Goal: Information Seeking & Learning: Find contact information

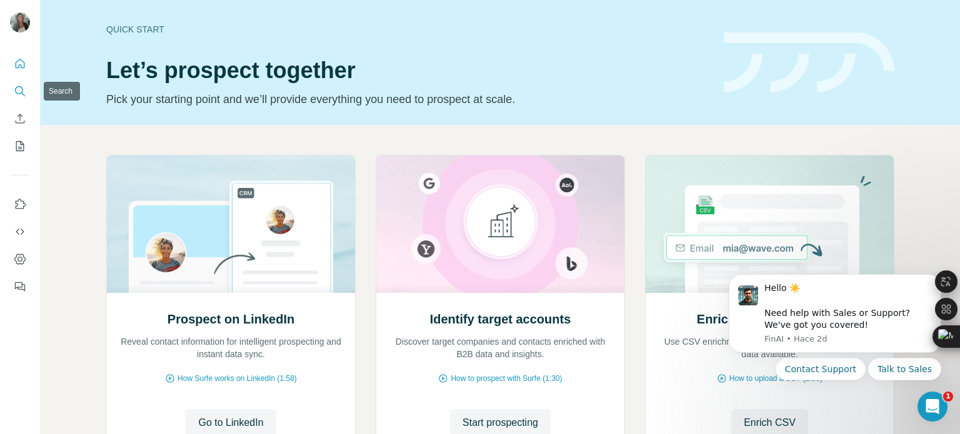
click at [20, 91] on icon "Search" at bounding box center [20, 91] width 12 height 12
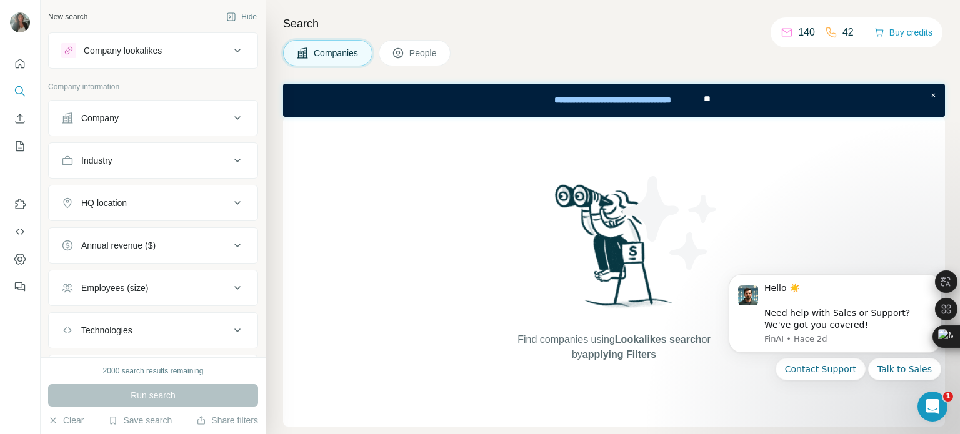
click at [230, 117] on icon at bounding box center [237, 118] width 15 height 15
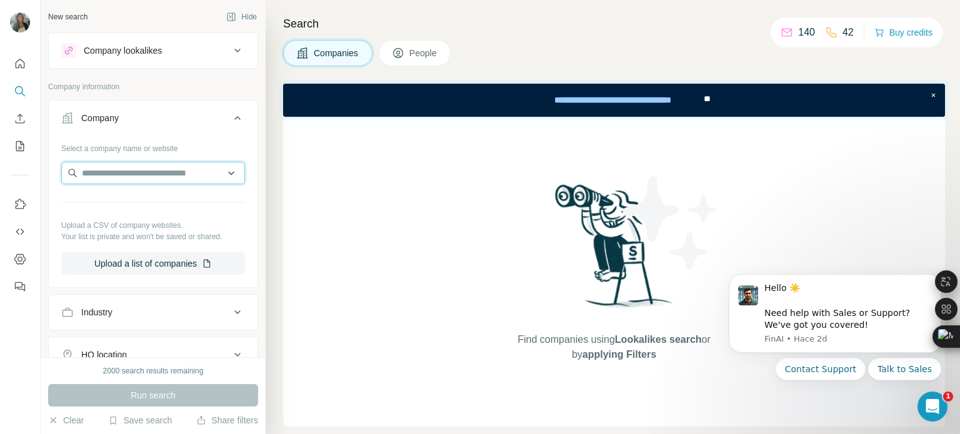
click at [155, 178] on input "text" at bounding box center [153, 173] width 184 height 22
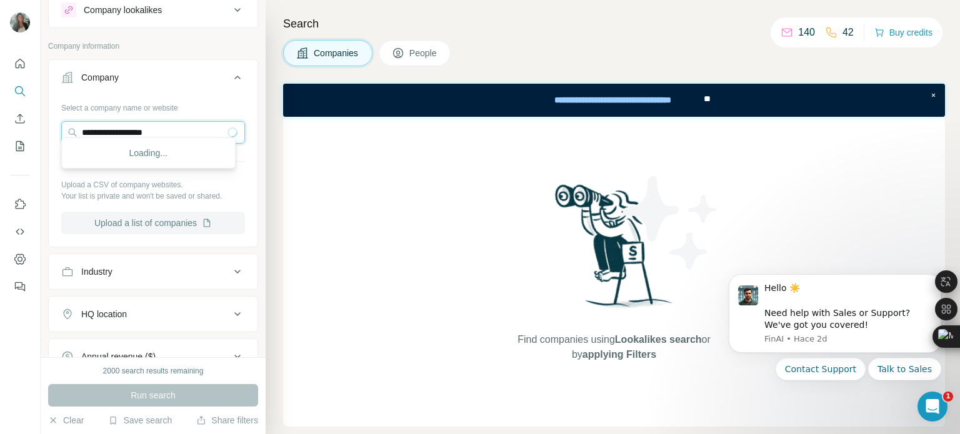
scroll to position [62, 0]
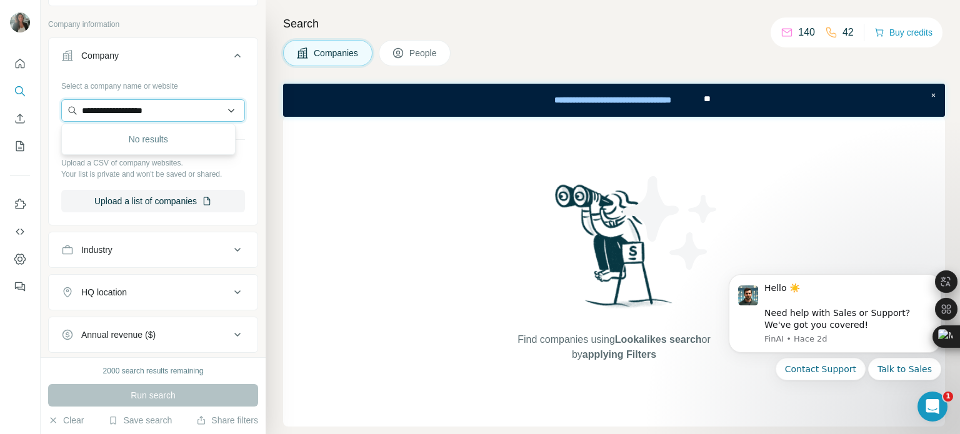
click at [87, 108] on input "**********" at bounding box center [153, 110] width 184 height 22
type input "**********"
drag, startPoint x: 167, startPoint y: 107, endPoint x: 117, endPoint y: 105, distance: 50.0
click at [117, 105] on input "**********" at bounding box center [153, 110] width 184 height 22
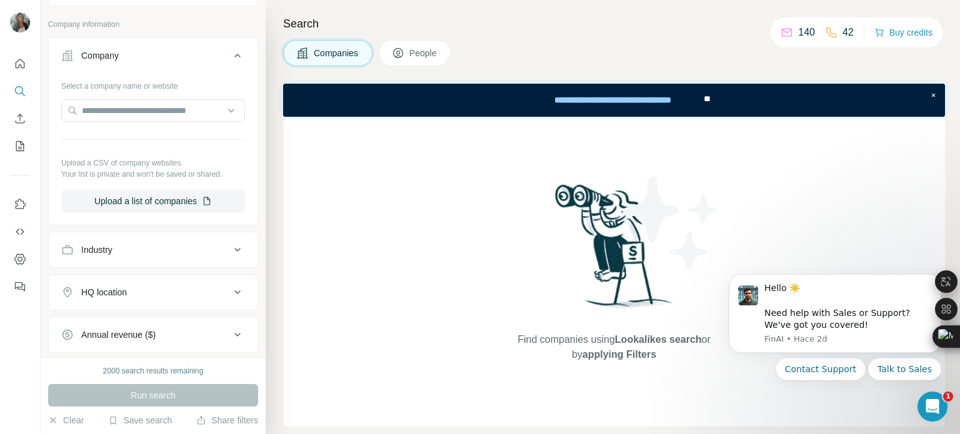
drag, startPoint x: 121, startPoint y: 105, endPoint x: 199, endPoint y: 62, distance: 88.9
click at [199, 61] on div "Company" at bounding box center [145, 55] width 169 height 12
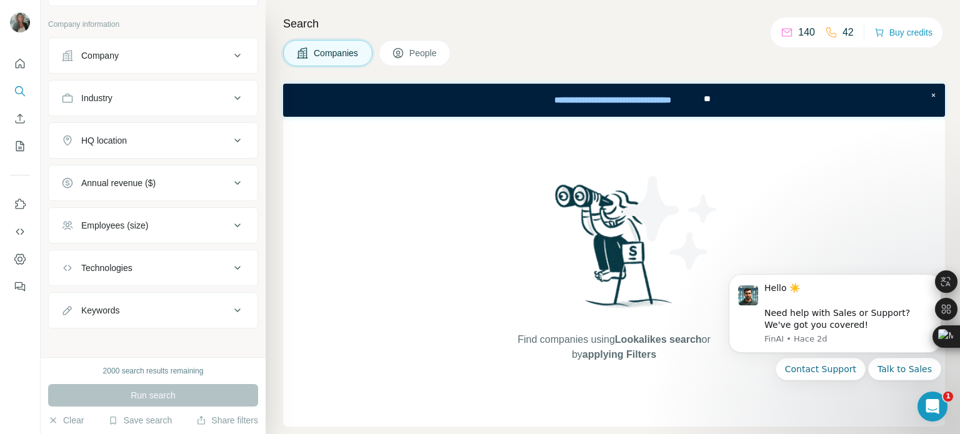
click at [146, 64] on button "Company" at bounding box center [153, 56] width 209 height 30
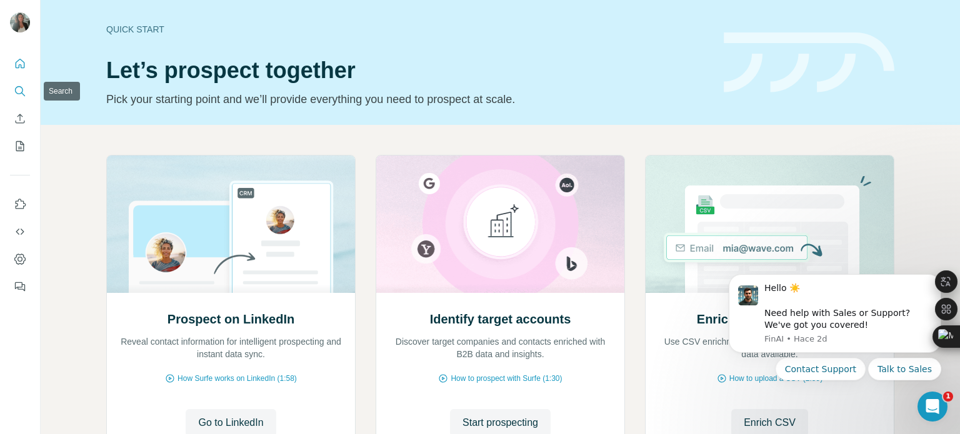
click at [21, 86] on icon "Search" at bounding box center [20, 91] width 12 height 12
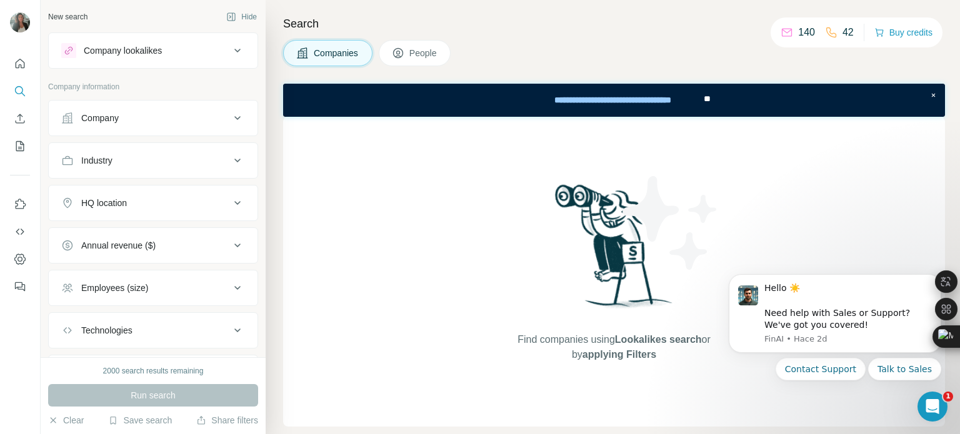
click at [230, 115] on icon at bounding box center [237, 118] width 15 height 15
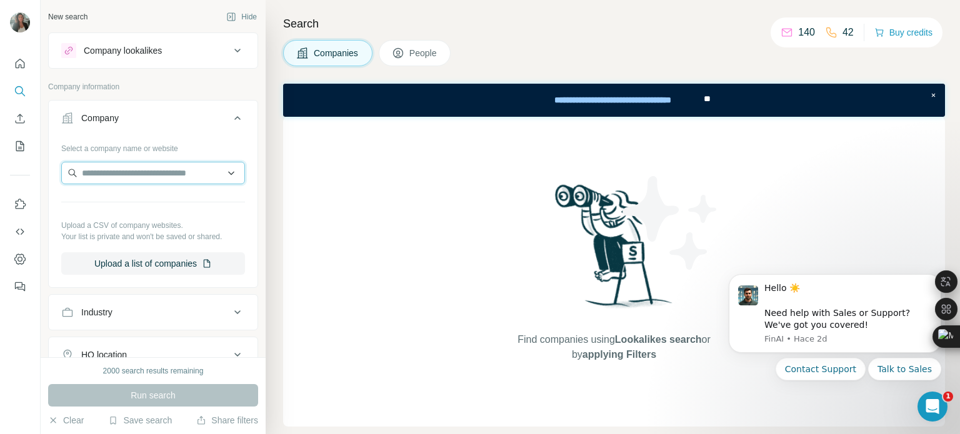
click at [152, 174] on input "text" at bounding box center [153, 173] width 184 height 22
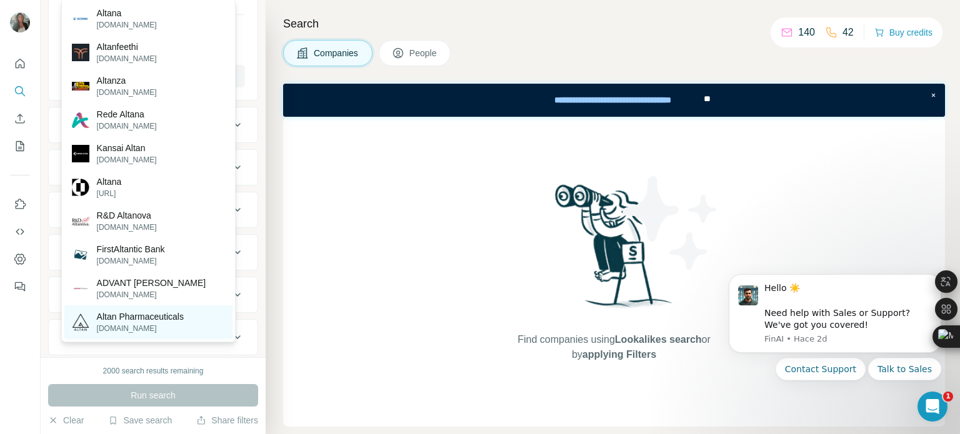
type input "*****"
click at [157, 324] on p "altanpharma.eu" at bounding box center [140, 328] width 87 height 11
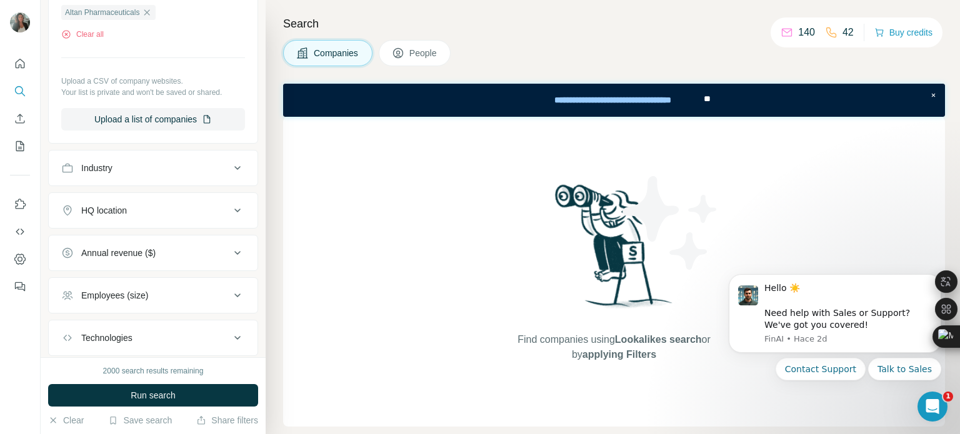
scroll to position [231, 0]
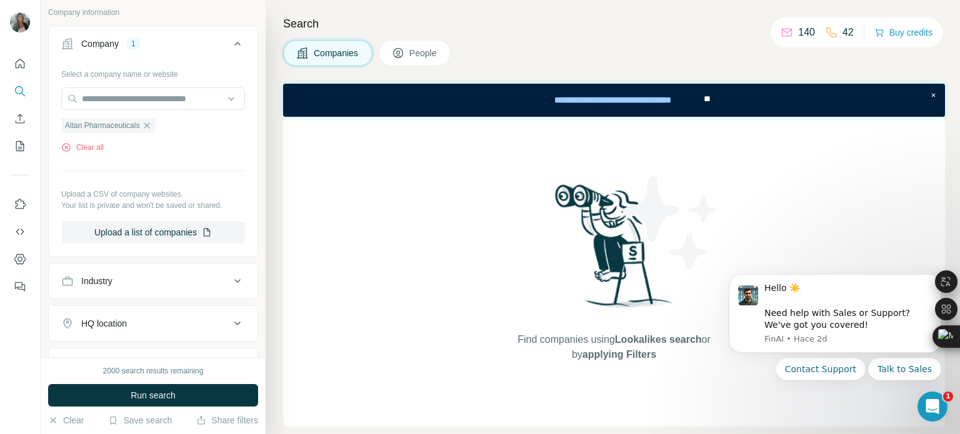
scroll to position [74, 0]
click at [415, 62] on button "People" at bounding box center [415, 53] width 72 height 26
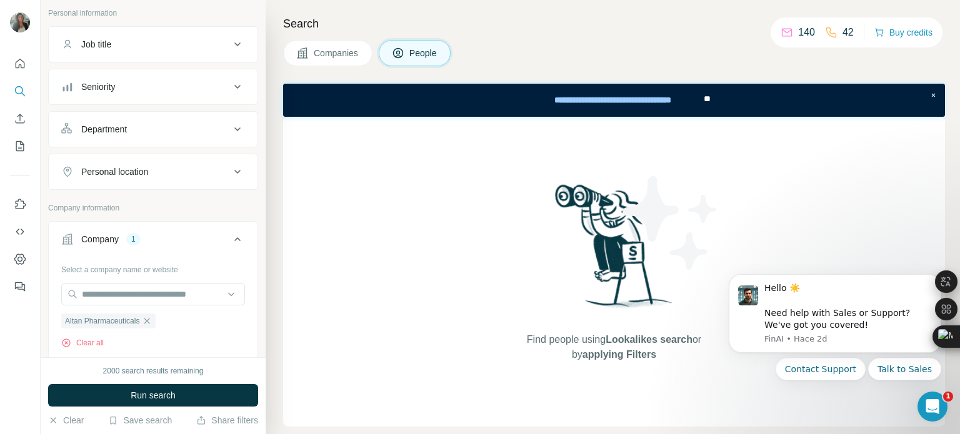
click at [213, 127] on div "Department" at bounding box center [145, 129] width 169 height 12
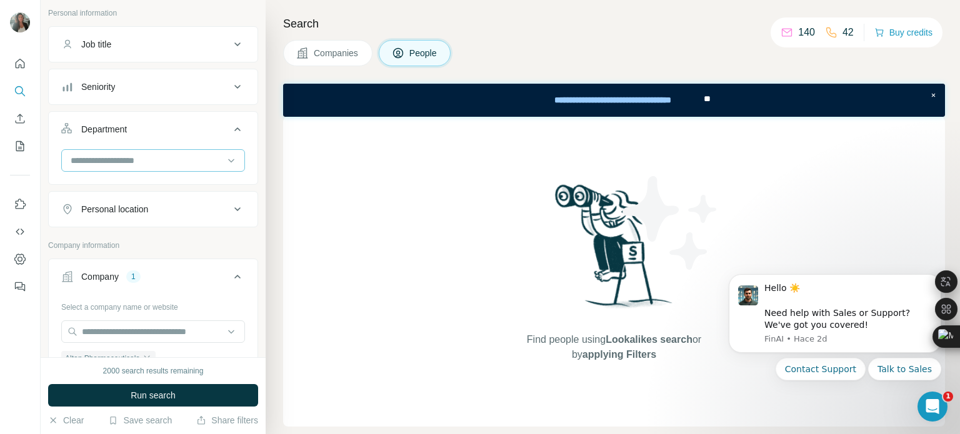
click at [174, 166] on input at bounding box center [146, 161] width 154 height 14
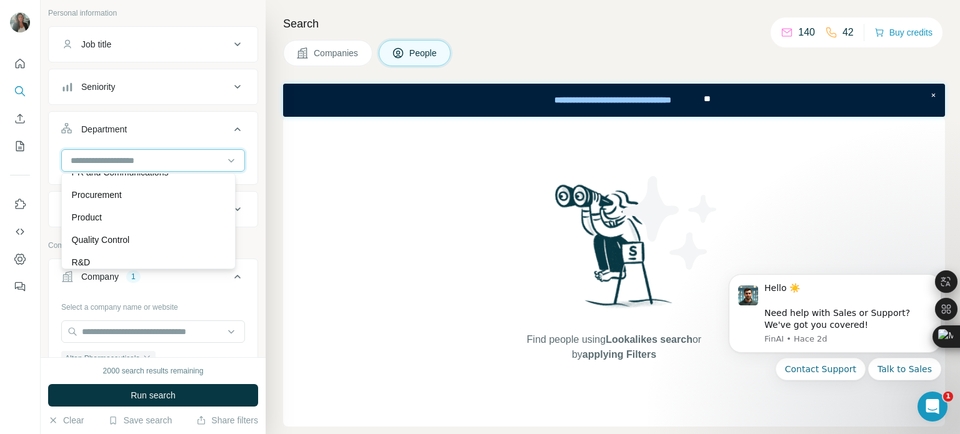
scroll to position [437, 0]
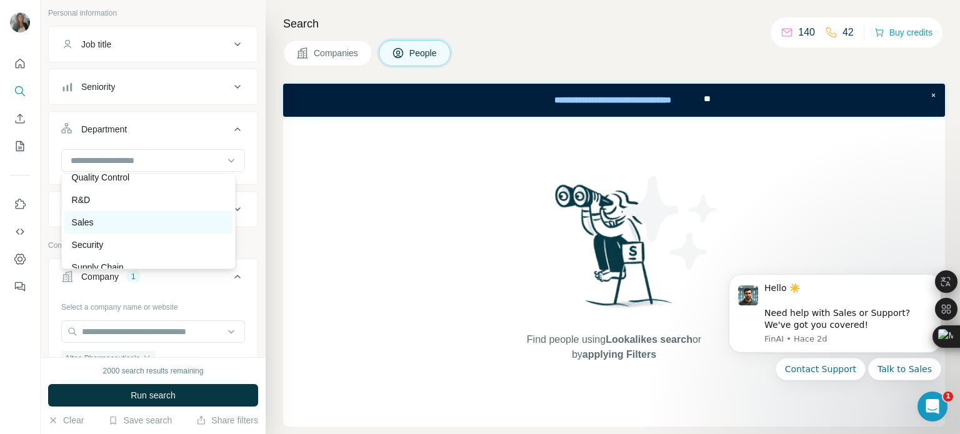
click at [136, 229] on div "Sales" at bounding box center [148, 222] width 168 height 22
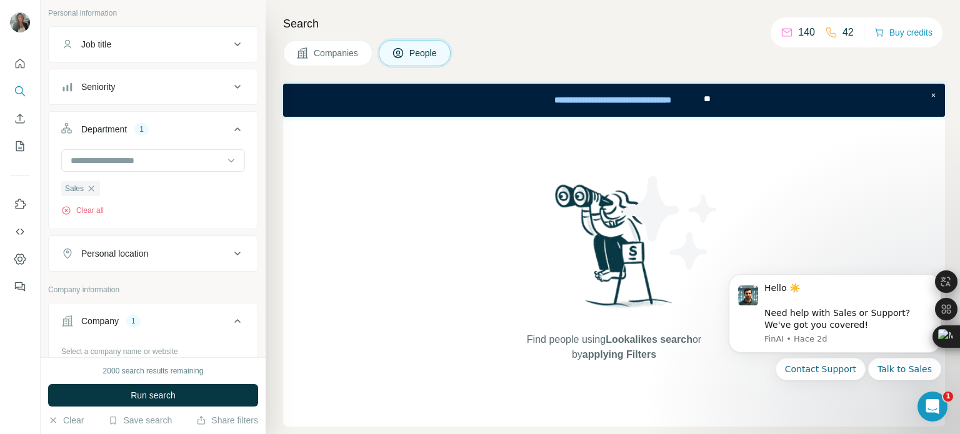
click at [107, 257] on div "Personal location" at bounding box center [114, 253] width 67 height 12
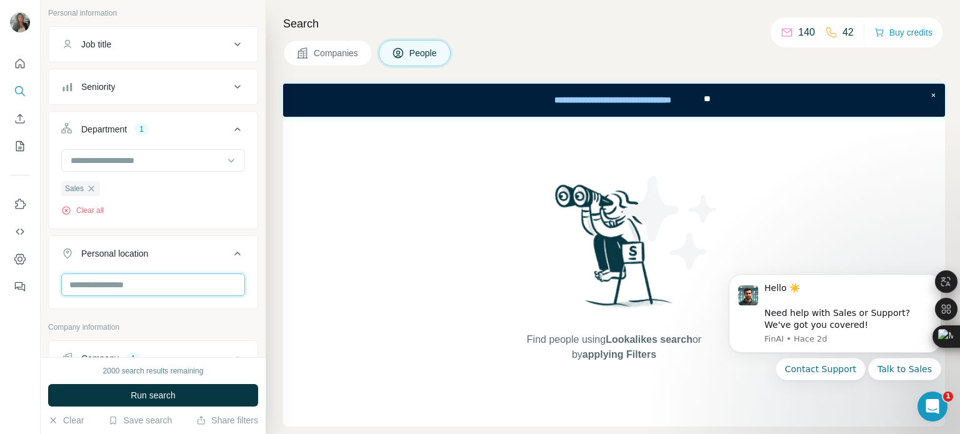
click at [115, 281] on input "text" at bounding box center [153, 285] width 184 height 22
type input "*"
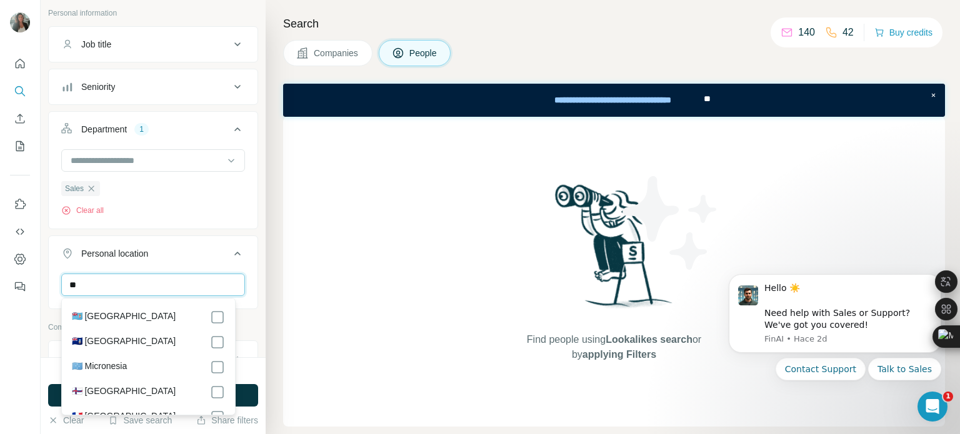
scroll to position [1687, 0]
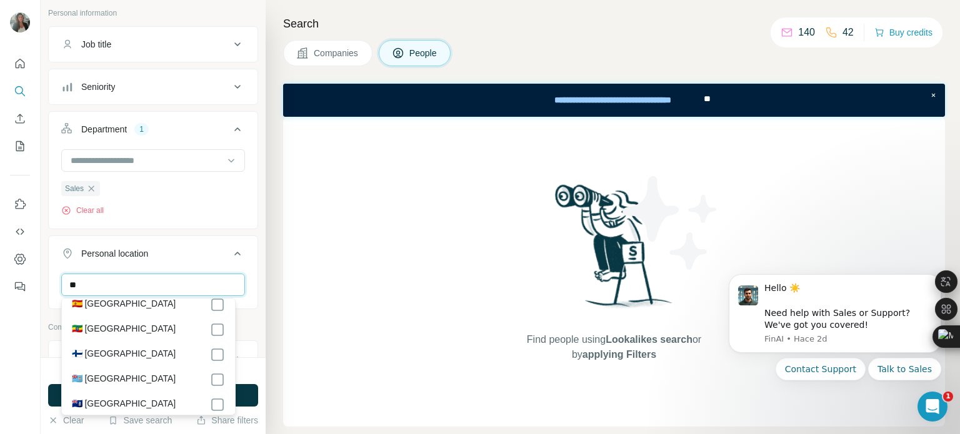
type input "**"
click at [99, 312] on label "🇪🇸 Spain" at bounding box center [124, 304] width 104 height 15
click at [245, 399] on button "Run search" at bounding box center [153, 395] width 210 height 22
